Goal: Task Accomplishment & Management: Complete application form

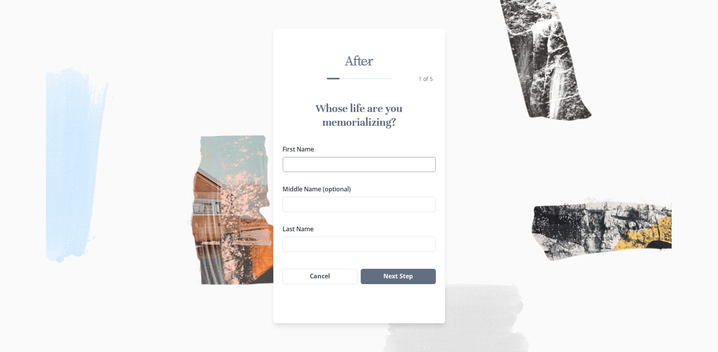
click at [383, 169] on input "First Name" at bounding box center [359, 164] width 153 height 15
type input "Yohanna"
click at [350, 239] on input "Last Name" at bounding box center [359, 244] width 153 height 15
type input "Chol"
click at [417, 274] on button "Next Step" at bounding box center [398, 276] width 75 height 15
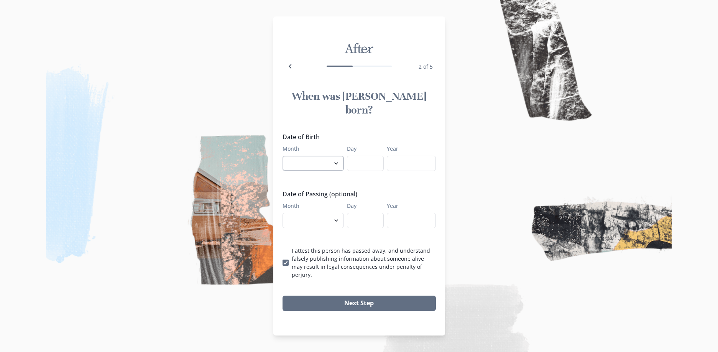
click at [325, 164] on select "January February March April May June July August September October November De…" at bounding box center [313, 163] width 61 height 15
click at [455, 176] on img at bounding box center [359, 176] width 718 height 352
click at [339, 216] on select "January February March April May June July August September October November De…" at bounding box center [313, 220] width 61 height 15
select select "10"
click at [283, 213] on select "January February March April May June July August September October November De…" at bounding box center [313, 220] width 61 height 15
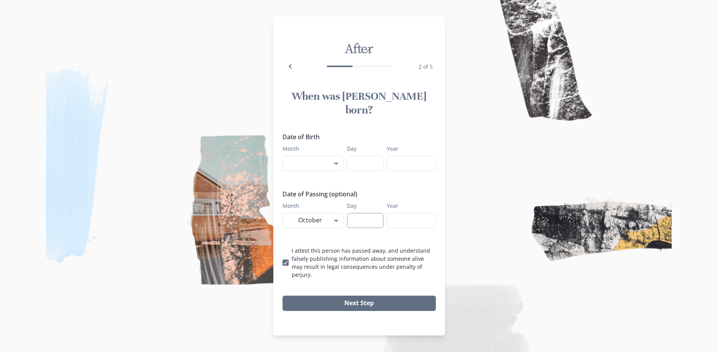
click at [368, 215] on input "Day" at bounding box center [365, 220] width 37 height 15
type input "10"
click at [401, 216] on input "Year" at bounding box center [411, 220] width 49 height 15
type input "2025"
click at [322, 157] on select "January February March April May June July August September October November De…" at bounding box center [313, 163] width 61 height 15
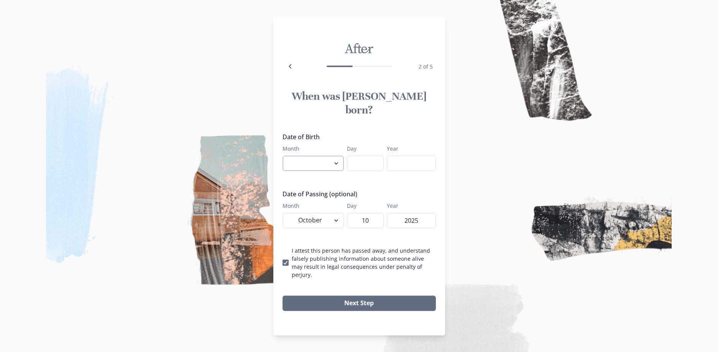
select select "1"
click at [283, 156] on select "January February March April May June July August September October November De…" at bounding box center [313, 163] width 61 height 15
click at [360, 164] on input "Day" at bounding box center [365, 163] width 37 height 15
type input "1"
click at [409, 157] on input "Year" at bounding box center [411, 163] width 49 height 15
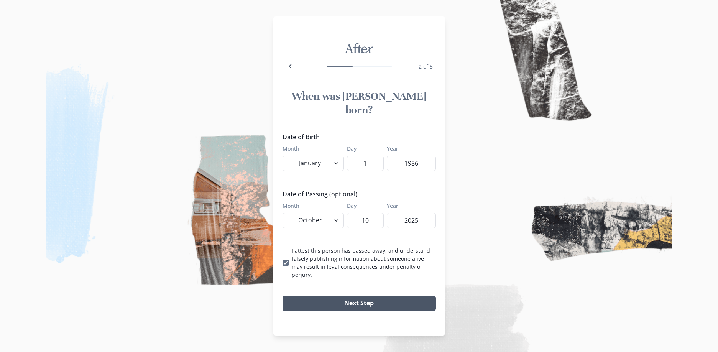
type input "1986"
click at [364, 296] on button "Next Step" at bounding box center [359, 303] width 153 height 15
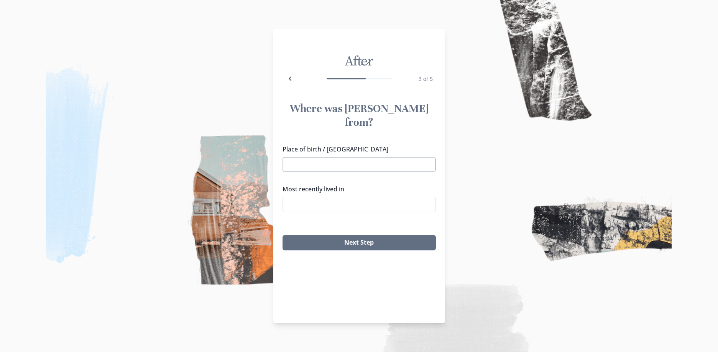
click at [353, 157] on input "Place of birth / [GEOGRAPHIC_DATA]" at bounding box center [359, 164] width 153 height 15
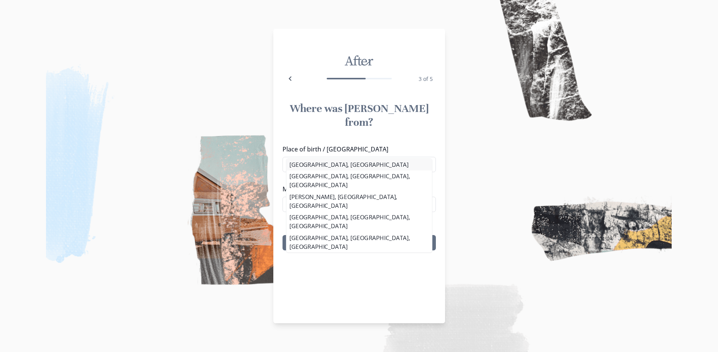
click at [326, 168] on div "Place of birth / [GEOGRAPHIC_DATA] [GEOGRAPHIC_DATA] [GEOGRAPHIC_DATA], [DEMOGR…" at bounding box center [359, 182] width 153 height 74
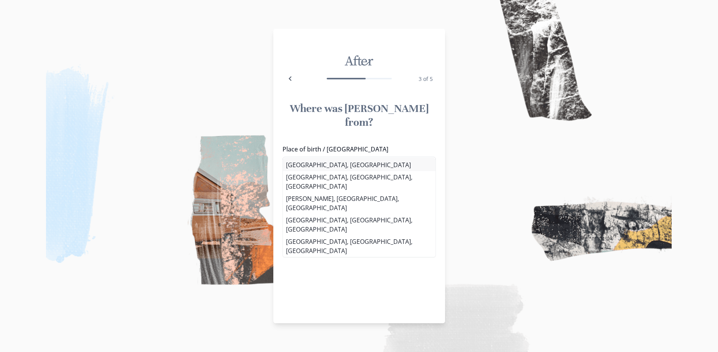
click at [354, 167] on li "[GEOGRAPHIC_DATA], [GEOGRAPHIC_DATA]" at bounding box center [359, 165] width 153 height 12
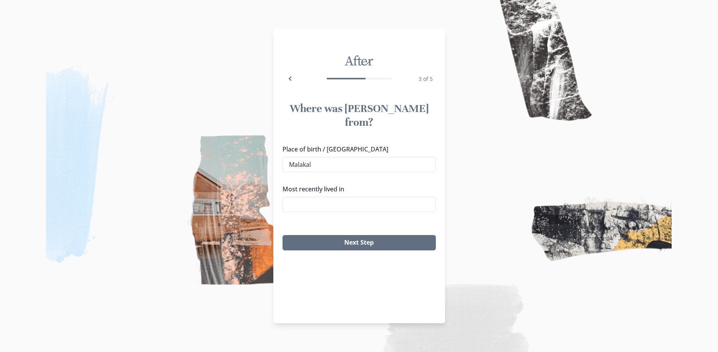
type input "[GEOGRAPHIC_DATA], [GEOGRAPHIC_DATA]"
click at [345, 197] on input "Most recently lived in" at bounding box center [359, 204] width 153 height 15
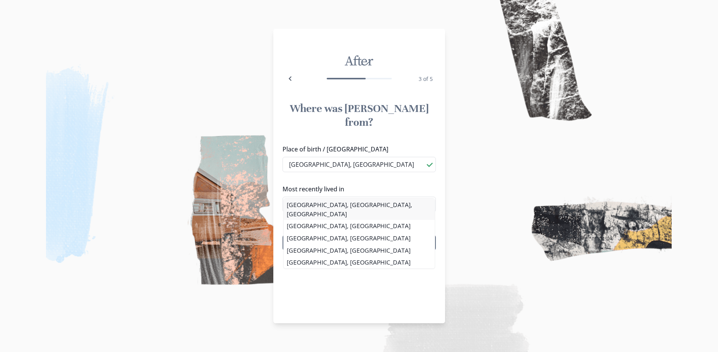
click at [342, 207] on div "Place of birth / [GEOGRAPHIC_DATA] [GEOGRAPHIC_DATA], [DEMOGRAPHIC_DATA] [GEOGR…" at bounding box center [359, 181] width 172 height 80
click at [334, 199] on li "[GEOGRAPHIC_DATA], [GEOGRAPHIC_DATA], [GEOGRAPHIC_DATA]" at bounding box center [359, 209] width 153 height 21
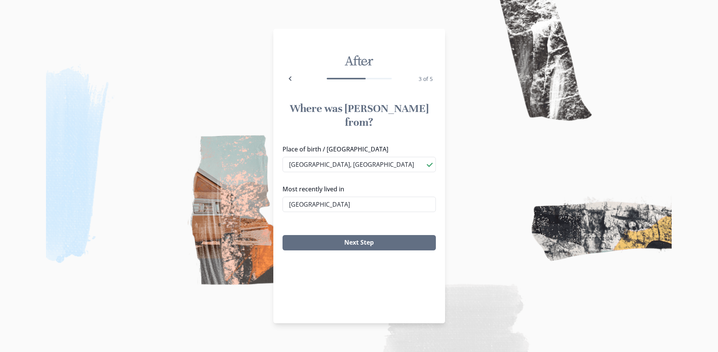
type input "[GEOGRAPHIC_DATA], [GEOGRAPHIC_DATA], [GEOGRAPHIC_DATA]"
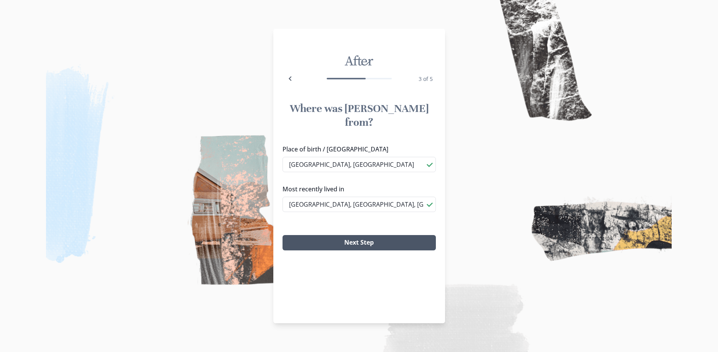
click at [339, 235] on button "Next Step" at bounding box center [359, 242] width 153 height 15
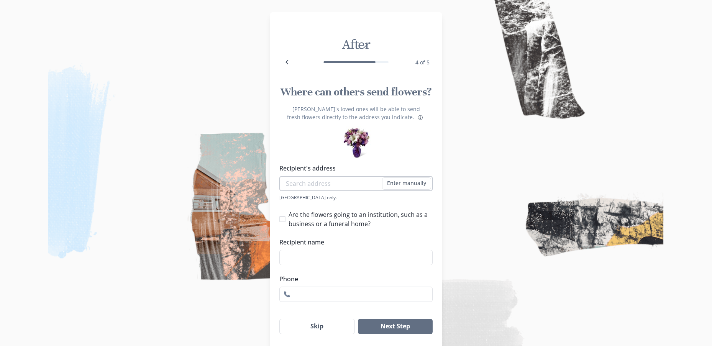
click at [347, 184] on input "Recipient's address" at bounding box center [356, 183] width 153 height 15
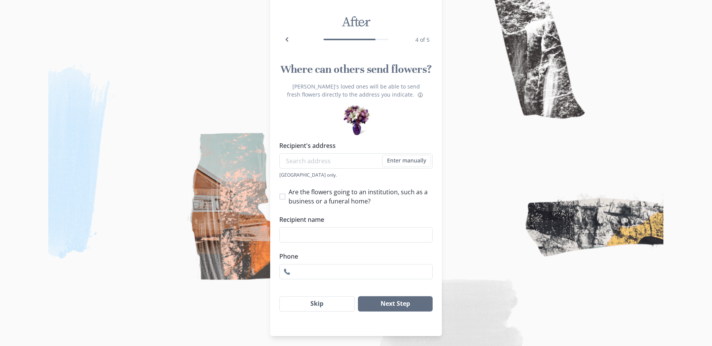
scroll to position [25, 0]
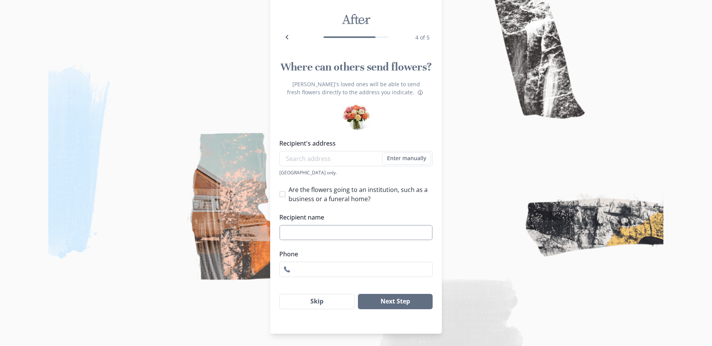
click at [361, 232] on input "Recipient name" at bounding box center [356, 232] width 153 height 15
click at [326, 305] on button "Skip" at bounding box center [318, 301] width 76 height 15
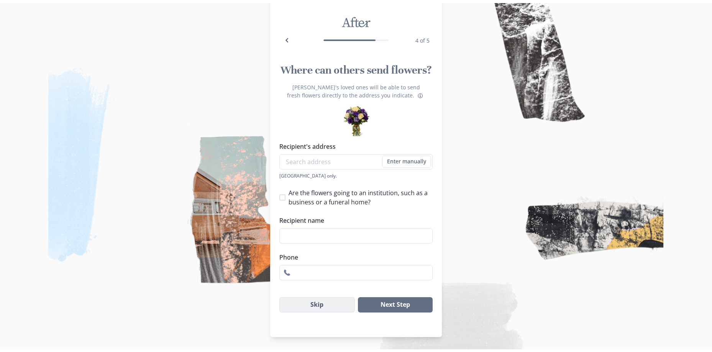
scroll to position [0, 0]
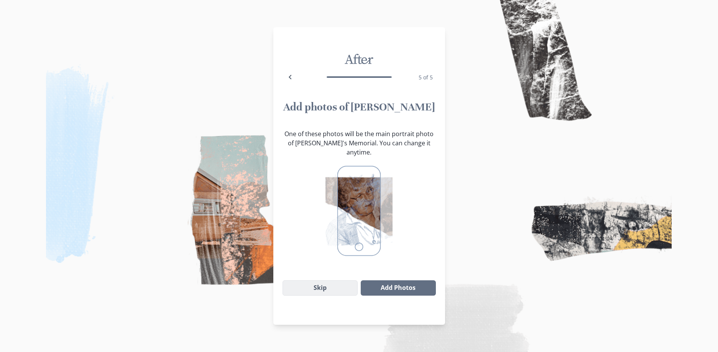
click at [344, 281] on button "Skip" at bounding box center [321, 287] width 76 height 15
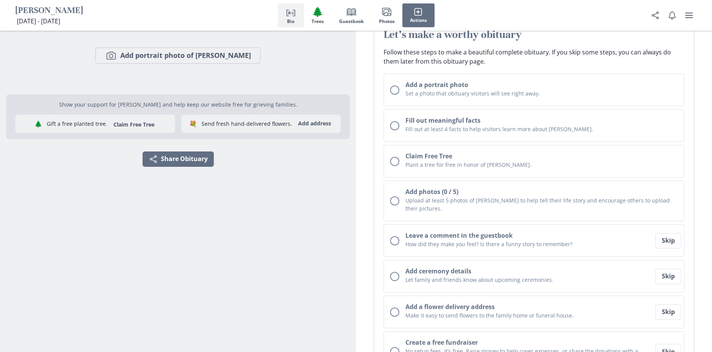
scroll to position [64, 0]
